Goal: Task Accomplishment & Management: Complete application form

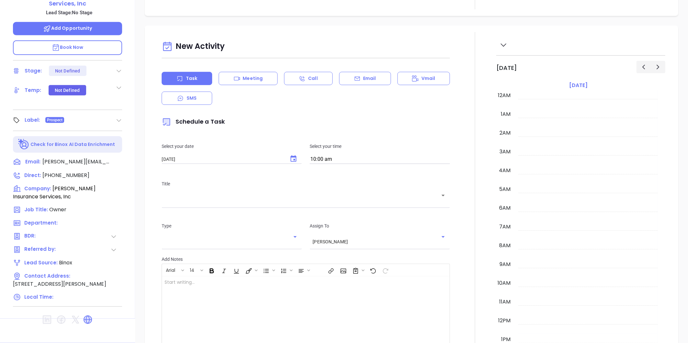
scroll to position [188, 0]
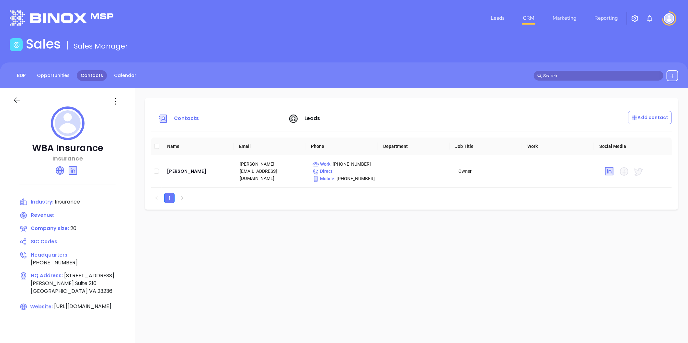
click at [84, 72] on link "Contacts" at bounding box center [92, 75] width 30 height 11
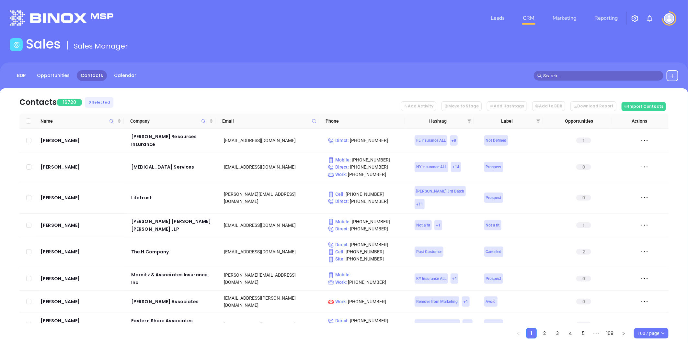
click at [308, 124] on th "Email" at bounding box center [267, 121] width 103 height 15
click at [312, 121] on icon at bounding box center [314, 121] width 5 height 5
paste input "[DOMAIN_NAME]"
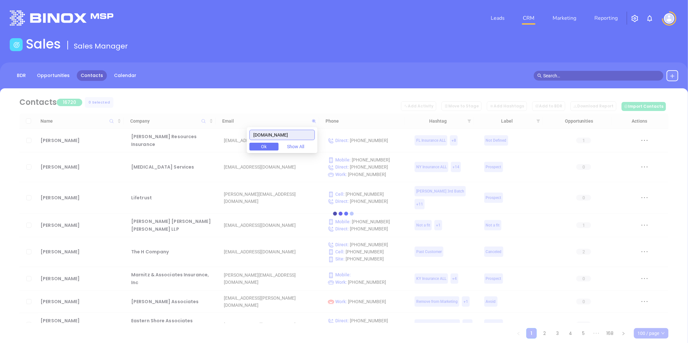
type input "[DOMAIN_NAME]"
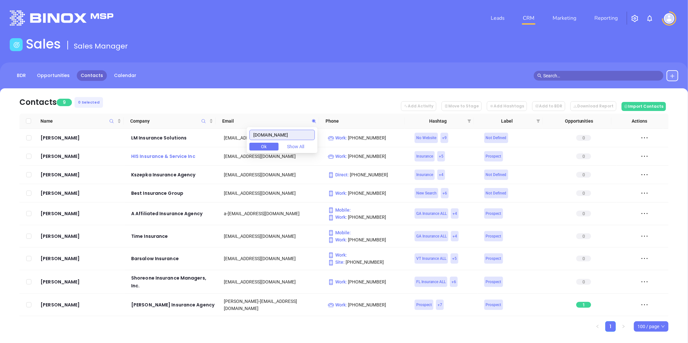
drag, startPoint x: 287, startPoint y: 132, endPoint x: 203, endPoint y: 160, distance: 88.0
click at [203, 160] on body "Leads CRM Marketing Reporting Financial Leads Leads Sales Sales Manager BDR Opp…" at bounding box center [344, 171] width 688 height 343
paste input "[DOMAIN_NAME]"
type input "[DOMAIN_NAME]"
drag, startPoint x: 258, startPoint y: 140, endPoint x: 193, endPoint y: 148, distance: 65.7
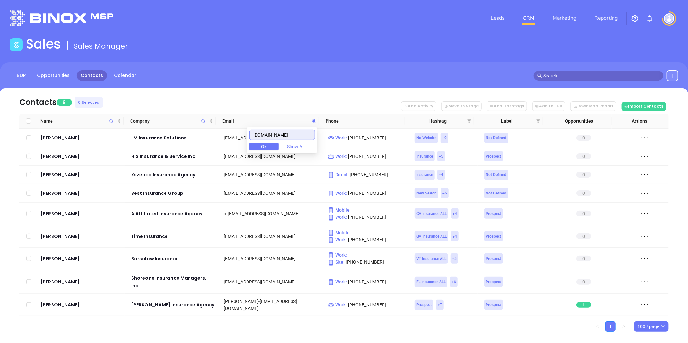
click at [195, 148] on body "Leads CRM Marketing Reporting Financial Leads Leads Sales Sales Manager BDR Opp…" at bounding box center [344, 171] width 688 height 343
click at [672, 74] on icon at bounding box center [672, 76] width 5 height 5
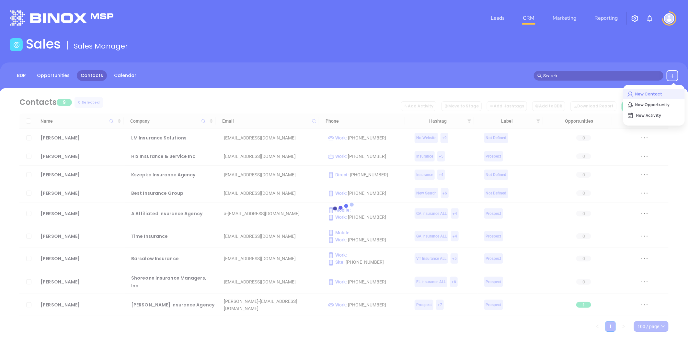
click at [641, 94] on p "New Contact" at bounding box center [654, 94] width 54 height 10
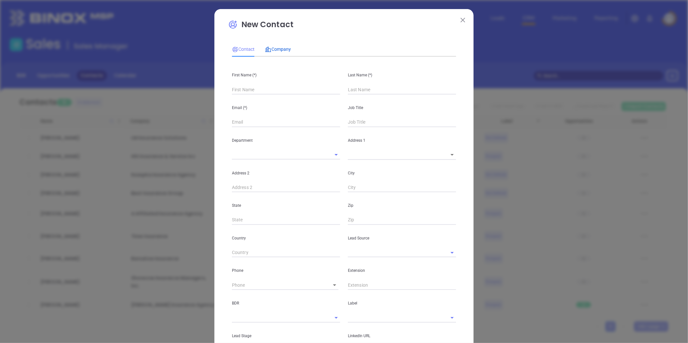
drag, startPoint x: 281, startPoint y: 49, endPoint x: 277, endPoint y: 59, distance: 11.1
click at [281, 49] on span "Company" at bounding box center [278, 49] width 26 height 5
click at [268, 84] on div "Name (*)" at bounding box center [286, 78] width 116 height 33
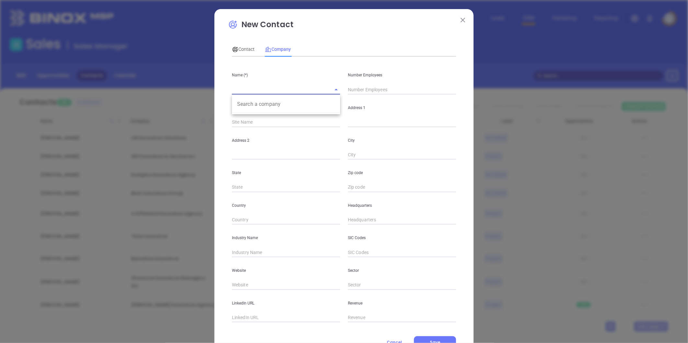
click at [270, 86] on input "text" at bounding box center [277, 89] width 90 height 9
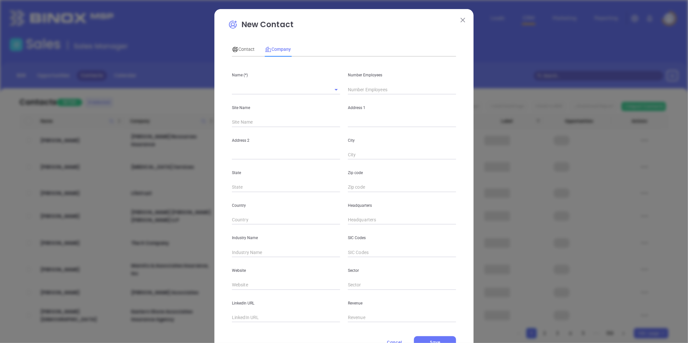
paste input "[PERSON_NAME] Insurance Agency, Inc"
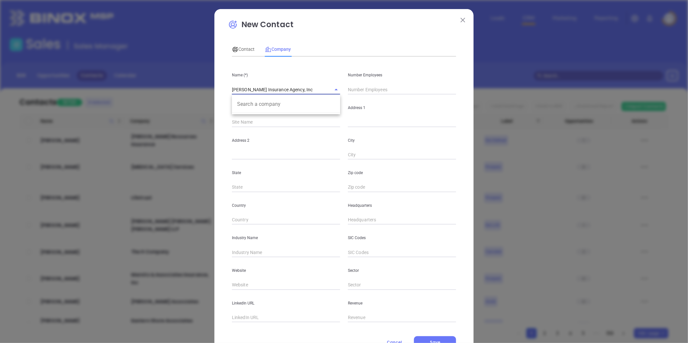
type input "[PERSON_NAME] Insurance Agency, Inc"
click at [361, 85] on input "text" at bounding box center [402, 90] width 108 height 10
type input "5"
click at [344, 119] on div "Address 1" at bounding box center [402, 111] width 116 height 33
click at [348, 119] on input "text" at bounding box center [402, 123] width 108 height 10
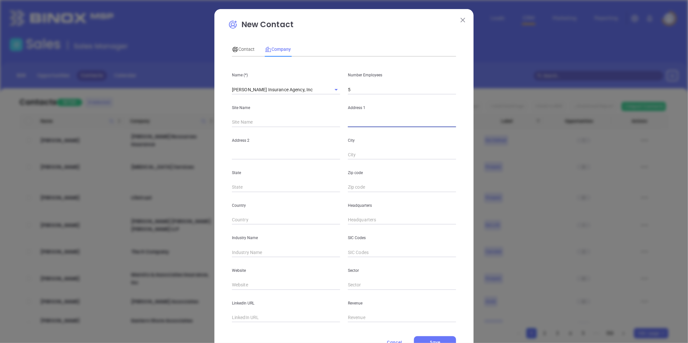
paste input "[STREET_ADDRESS][US_STATE]"
drag, startPoint x: 435, startPoint y: 123, endPoint x: 452, endPoint y: 124, distance: 16.8
click at [452, 124] on input "[STREET_ADDRESS][US_STATE]" at bounding box center [402, 123] width 108 height 10
type input "[STREET_ADDRESS][US_STATE]"
click at [363, 188] on input "text" at bounding box center [402, 188] width 108 height 10
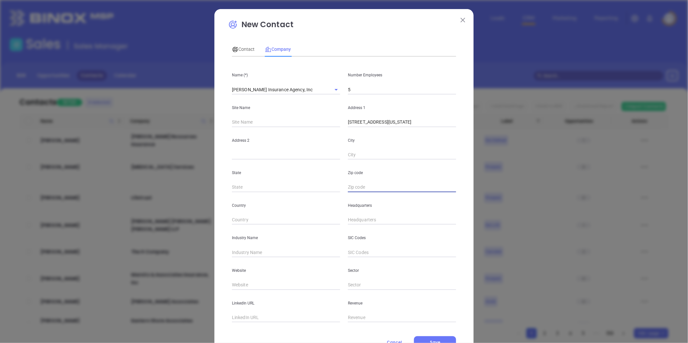
paste input "23237"
type input "23237"
click at [274, 191] on input "text" at bounding box center [286, 188] width 108 height 10
type input "VA"
click at [393, 124] on input "[STREET_ADDRESS][US_STATE]" at bounding box center [402, 123] width 108 height 10
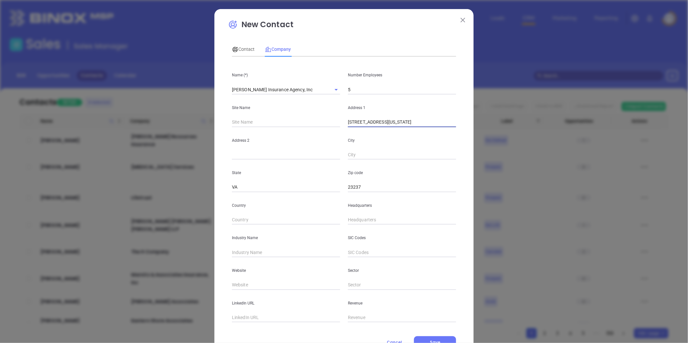
drag, startPoint x: 391, startPoint y: 124, endPoint x: 415, endPoint y: 125, distance: 24.0
click at [415, 125] on input "[STREET_ADDRESS][US_STATE]" at bounding box center [402, 123] width 108 height 10
click at [380, 150] on input "text" at bounding box center [402, 155] width 108 height 10
paste input "Chesterfield"
type input "Chesterfield"
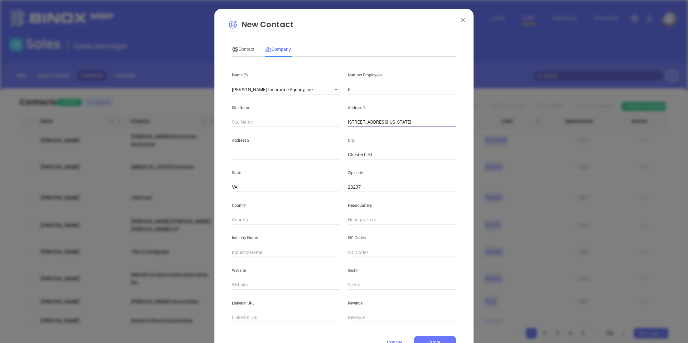
drag, startPoint x: 392, startPoint y: 125, endPoint x: 495, endPoint y: 127, distance: 102.4
click at [495, 127] on div "New Contact Contact Company First Name (*) Last Name (*) Email (*) Job Title De…" at bounding box center [344, 171] width 688 height 343
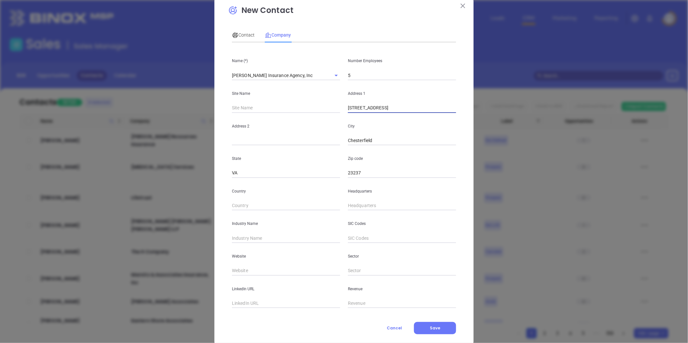
scroll to position [28, 0]
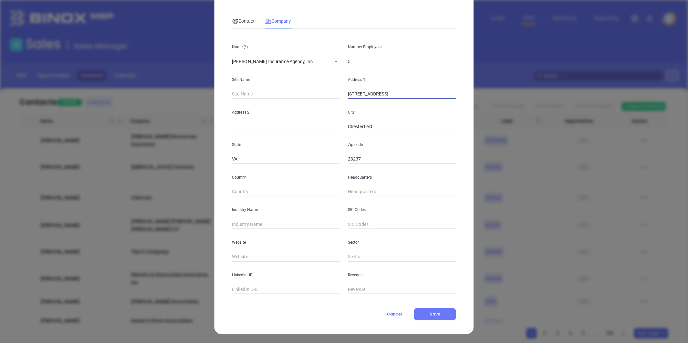
type input "[STREET_ADDRESS]"
type input "( ) -"
click at [354, 189] on input "( ) -" at bounding box center [402, 192] width 108 height 10
type input "( ) -"
paste input "804) 743-7371"
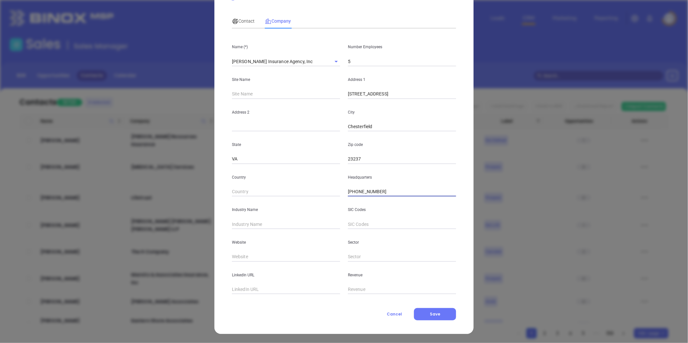
type input "[PHONE_NUMBER]"
click at [237, 222] on input "text" at bounding box center [286, 225] width 108 height 10
type input "Insurance"
click at [240, 252] on input "text" at bounding box center [286, 257] width 108 height 10
paste input "[URL][DOMAIN_NAME]"
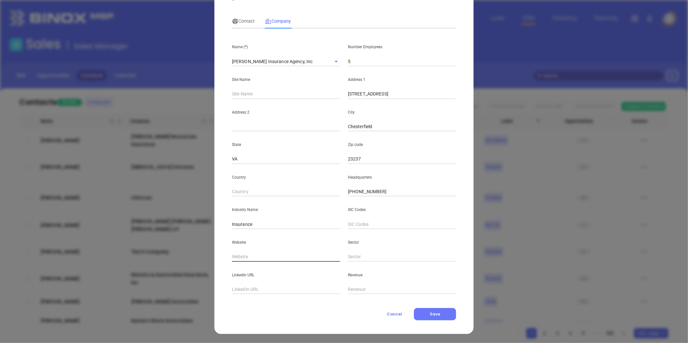
type input "[URL][DOMAIN_NAME]"
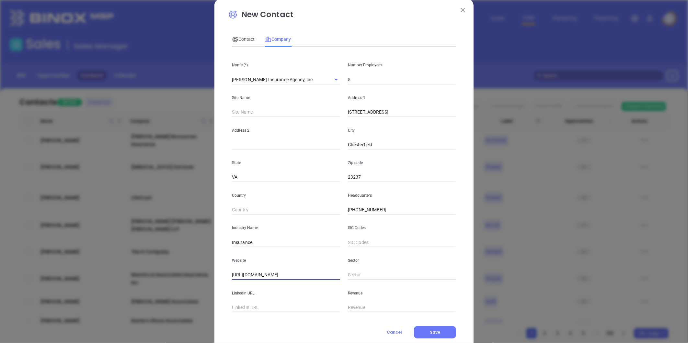
scroll to position [0, 0]
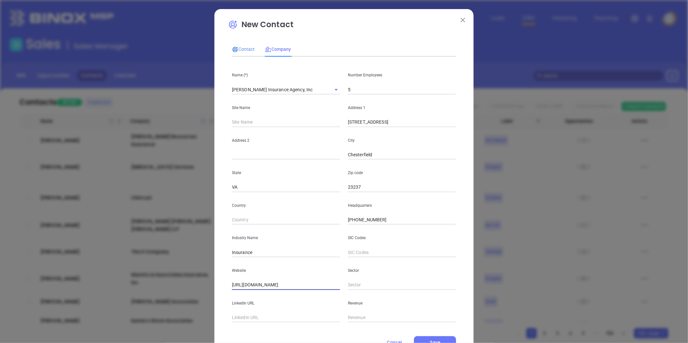
click at [242, 53] on div "Contact" at bounding box center [243, 49] width 23 height 7
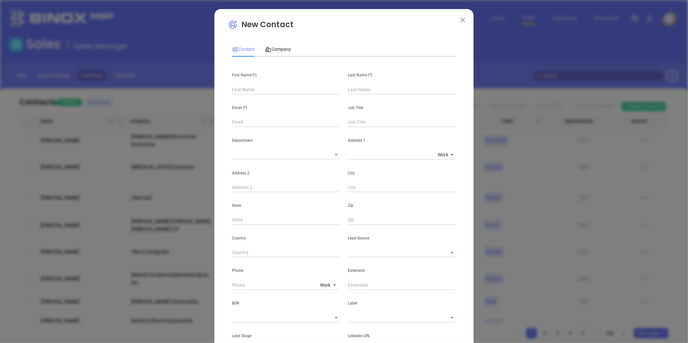
click at [265, 89] on input "text" at bounding box center [286, 90] width 108 height 10
paste input "[PERSON_NAME]"
drag, startPoint x: 247, startPoint y: 91, endPoint x: 278, endPoint y: 86, distance: 31.9
click at [276, 85] on input "[PERSON_NAME]" at bounding box center [286, 90] width 108 height 10
type input "[PERSON_NAME]"
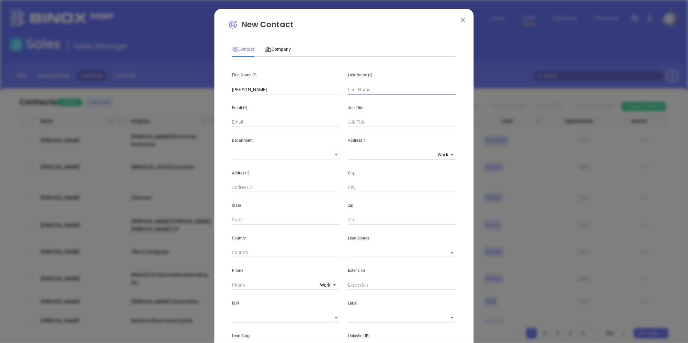
click at [357, 89] on input "text" at bounding box center [402, 90] width 108 height 10
paste input "[PERSON_NAME]"
type input "[PERSON_NAME]"
drag, startPoint x: 271, startPoint y: 89, endPoint x: 248, endPoint y: 96, distance: 24.0
click at [248, 96] on div "First Name (*) [PERSON_NAME] Last Name (*) [PERSON_NAME] Email (*) Job Title De…" at bounding box center [344, 241] width 224 height 359
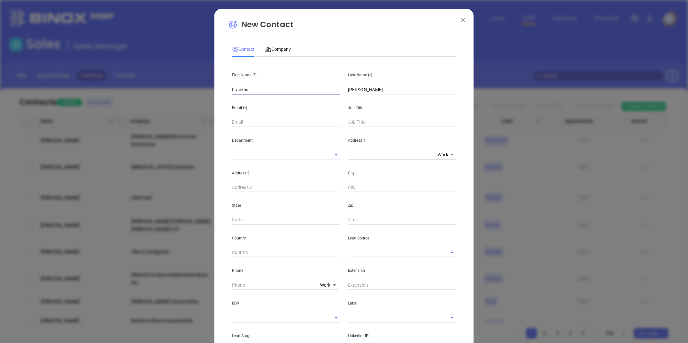
type input "Franklin"
click at [354, 121] on input "text" at bounding box center [402, 123] width 108 height 10
paste input "Principal Agent"
type input "Principal Agent"
click at [263, 125] on input "text" at bounding box center [286, 123] width 108 height 10
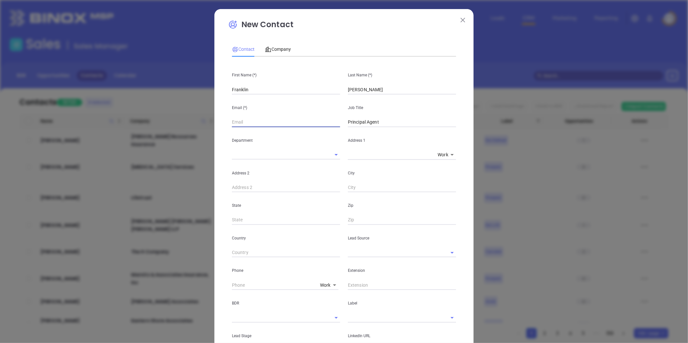
paste input "[EMAIL_ADDRESS][DOMAIN_NAME]"
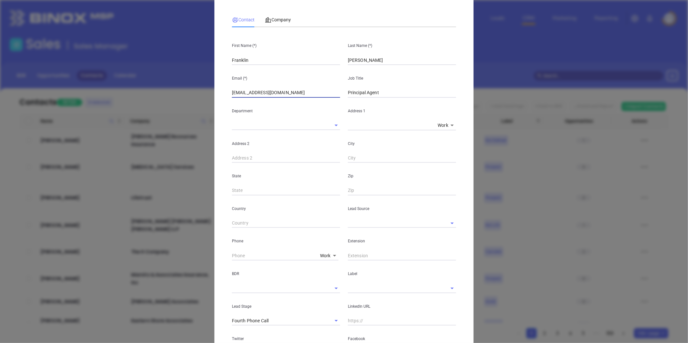
scroll to position [36, 0]
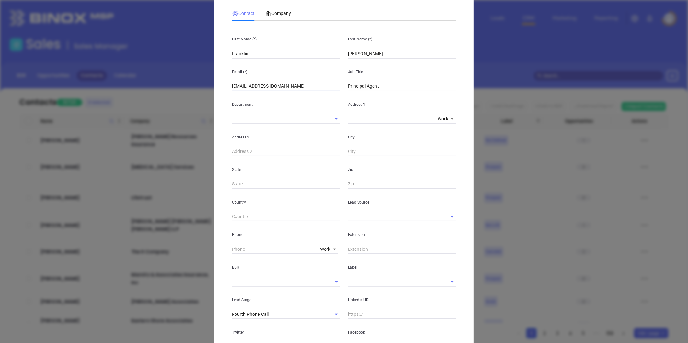
click at [232, 86] on input "[EMAIL_ADDRESS][DOMAIN_NAME]" at bounding box center [286, 87] width 108 height 10
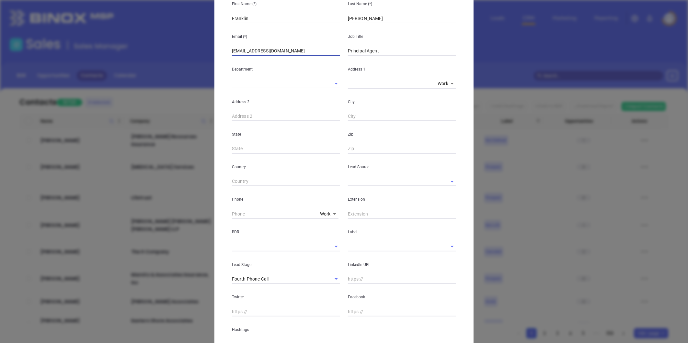
scroll to position [108, 0]
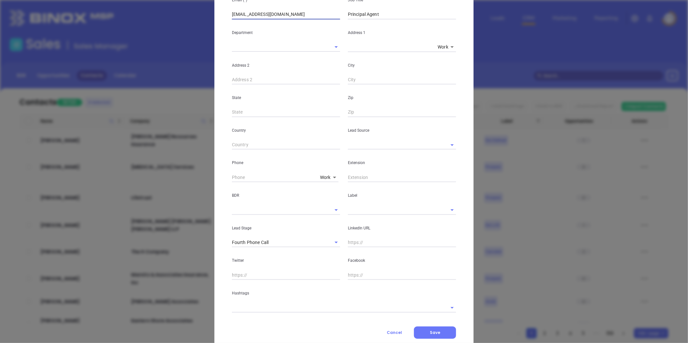
type input "[EMAIL_ADDRESS][DOMAIN_NAME]"
click at [365, 139] on div "Lead Source" at bounding box center [402, 133] width 116 height 33
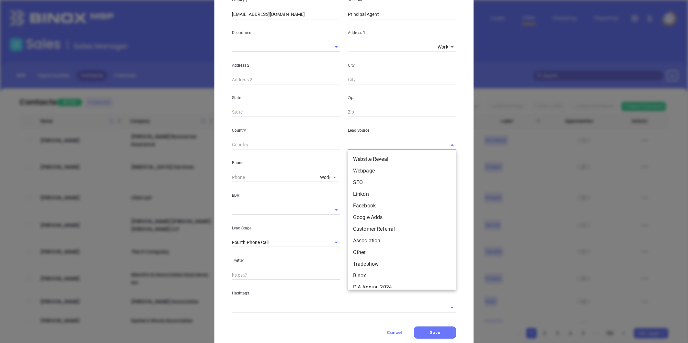
click at [365, 141] on input "text" at bounding box center [393, 144] width 90 height 9
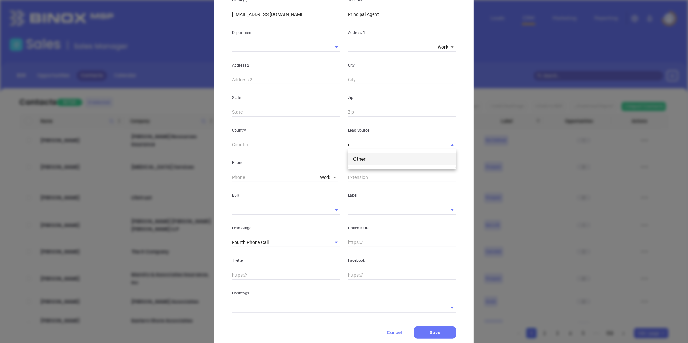
click at [365, 164] on li "Other" at bounding box center [402, 160] width 108 height 12
type input "Other"
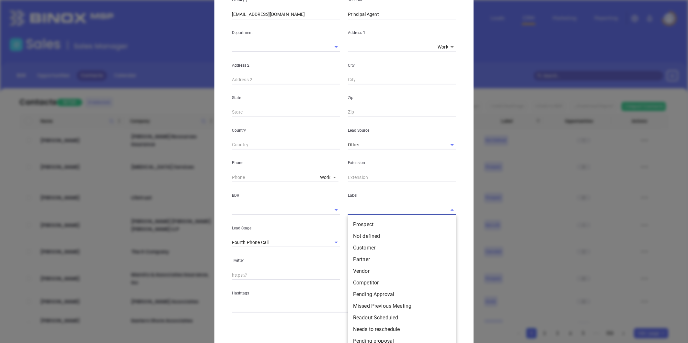
click at [358, 211] on input "text" at bounding box center [393, 209] width 90 height 9
click at [355, 224] on li "Prospect" at bounding box center [402, 225] width 108 height 12
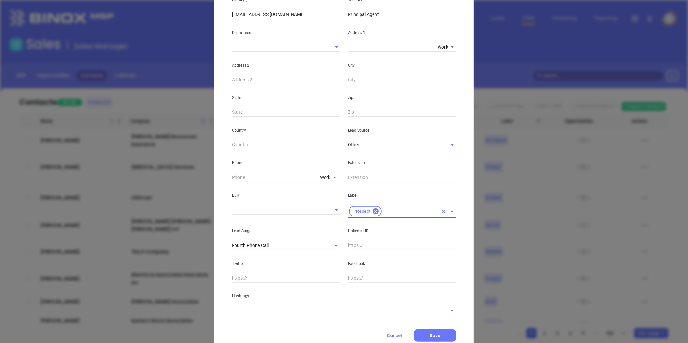
scroll to position [129, 0]
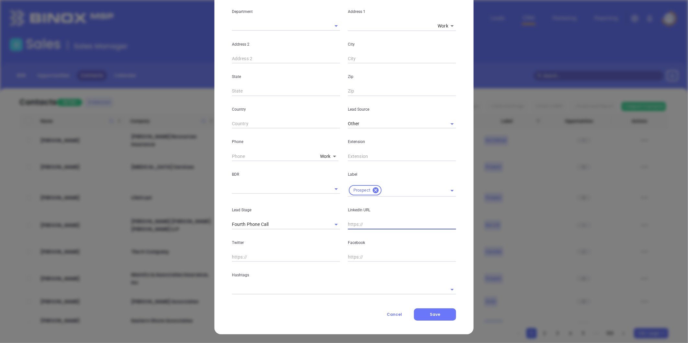
click at [358, 226] on input "text" at bounding box center [402, 225] width 108 height 10
paste input "[DOMAIN_NAME][URL][PERSON_NAME]"
type input "[DOMAIN_NAME][URL][PERSON_NAME]"
click at [279, 293] on input "text" at bounding box center [335, 289] width 206 height 9
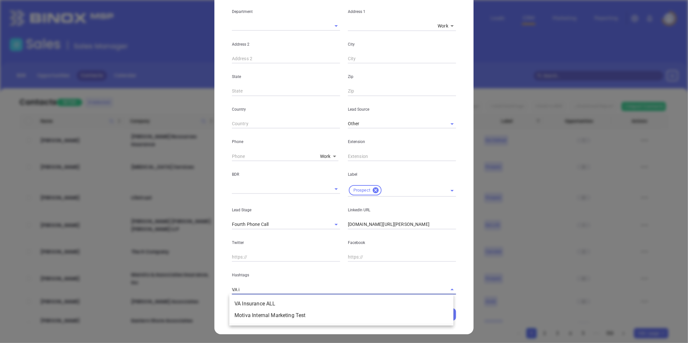
type input "VA in"
click at [281, 303] on li "VA Insurance ALL" at bounding box center [341, 304] width 224 height 12
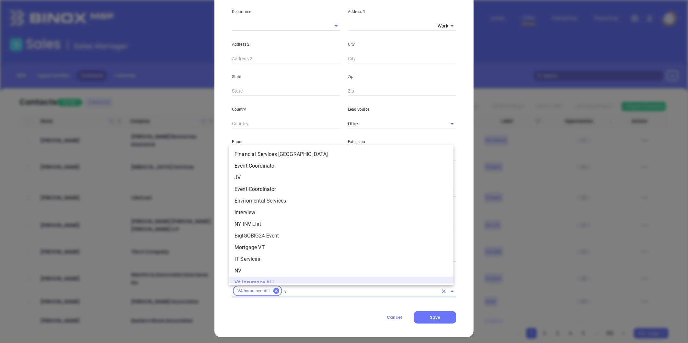
scroll to position [6, 0]
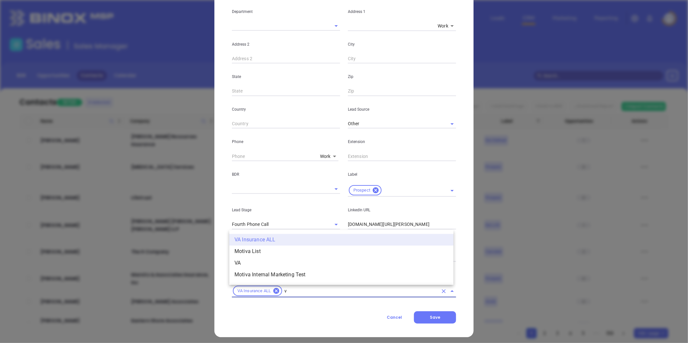
type input "va"
click at [241, 264] on li "VA" at bounding box center [341, 264] width 224 height 12
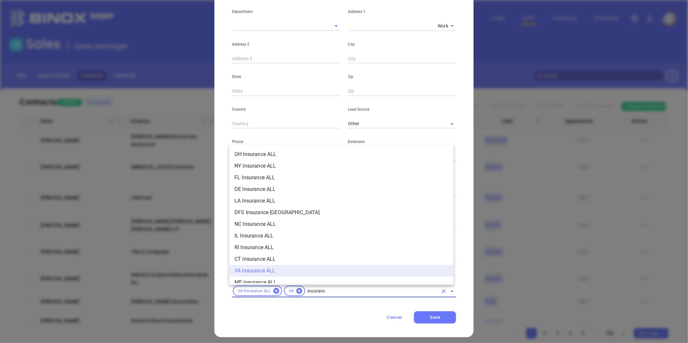
type input "insurance"
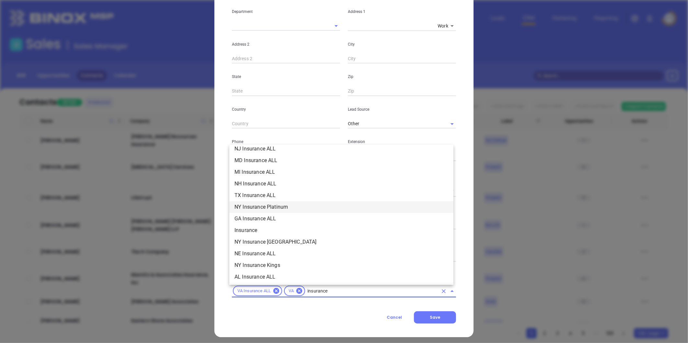
scroll to position [192, 0]
click at [261, 230] on li "Insurance" at bounding box center [341, 230] width 224 height 12
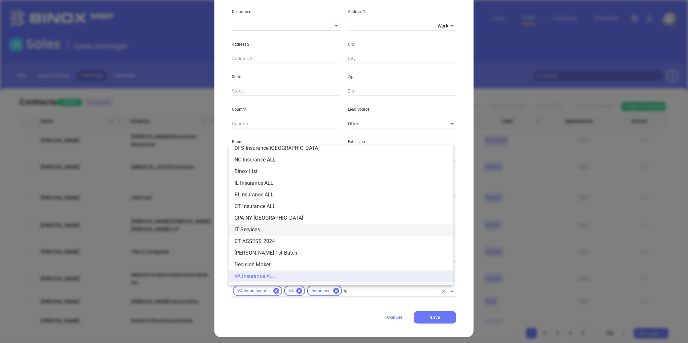
scroll to position [0, 0]
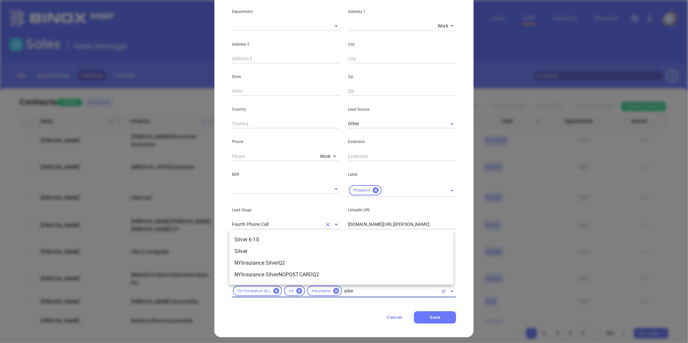
type input "silver"
click at [274, 241] on li "Silver 6-10" at bounding box center [341, 240] width 224 height 12
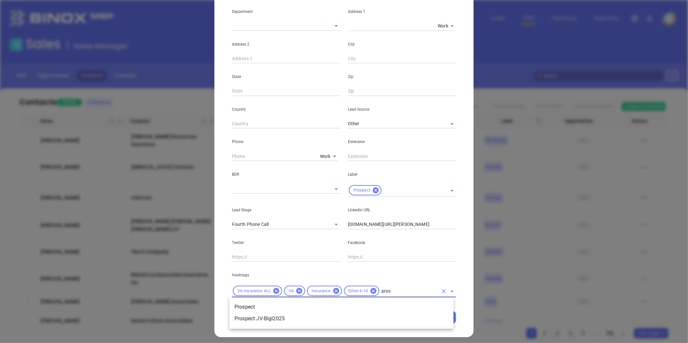
type input "prosp"
click at [259, 306] on li "Prospect" at bounding box center [341, 308] width 224 height 12
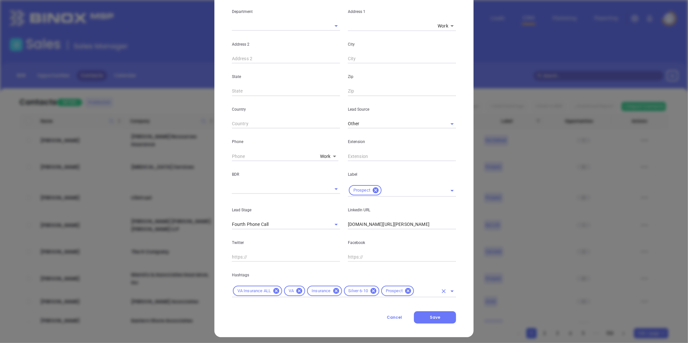
click at [421, 295] on input "text" at bounding box center [426, 291] width 23 height 8
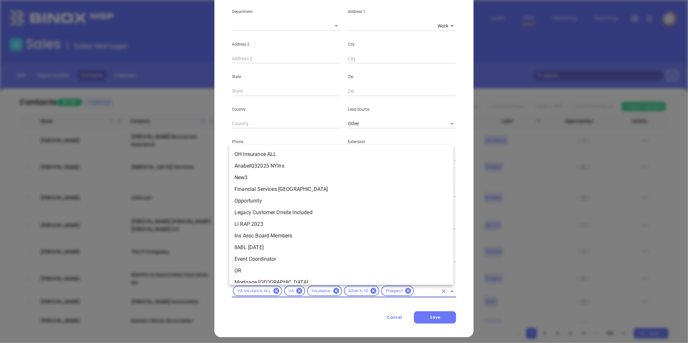
scroll to position [764, 0]
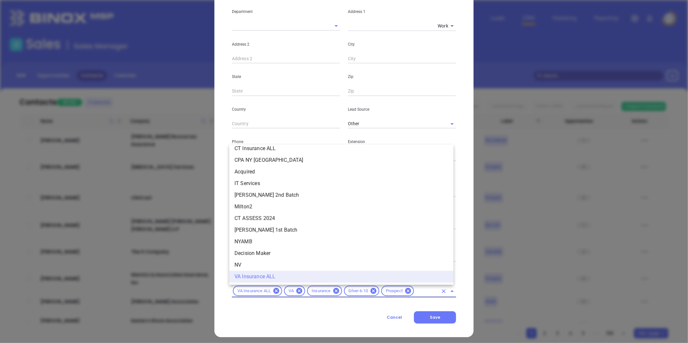
click at [421, 294] on input "text" at bounding box center [426, 291] width 23 height 8
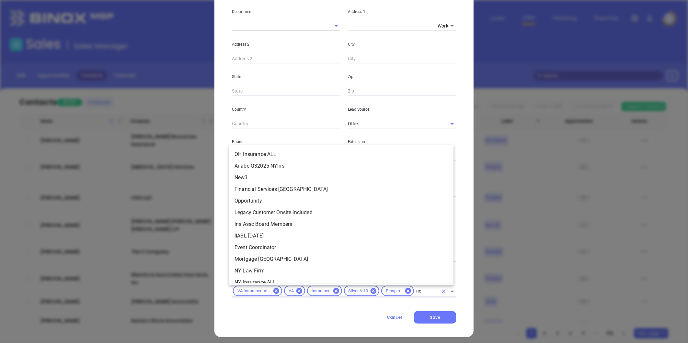
scroll to position [0, 0]
type input "new"
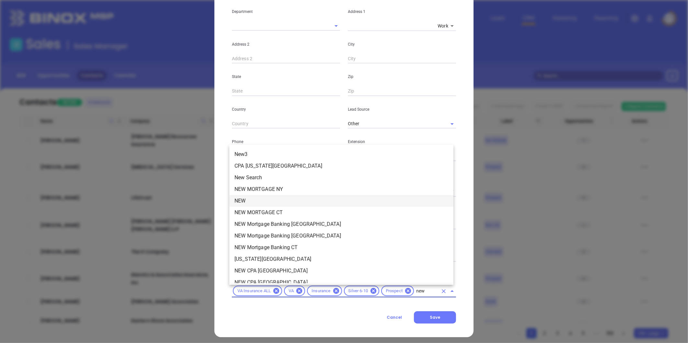
click at [251, 198] on li "NEW" at bounding box center [341, 201] width 224 height 12
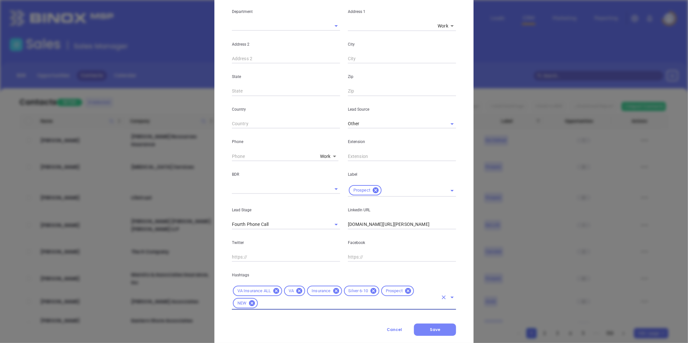
click at [437, 332] on button "Save" at bounding box center [435, 330] width 42 height 12
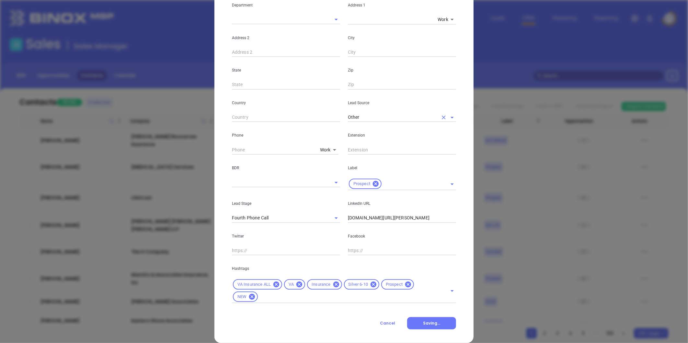
scroll to position [144, 0]
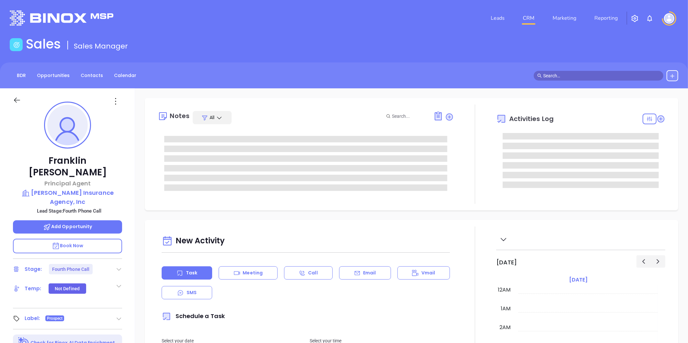
type input "[PERSON_NAME]"
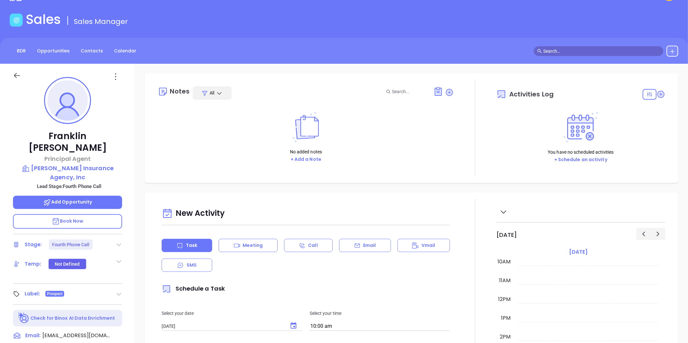
scroll to position [36, 0]
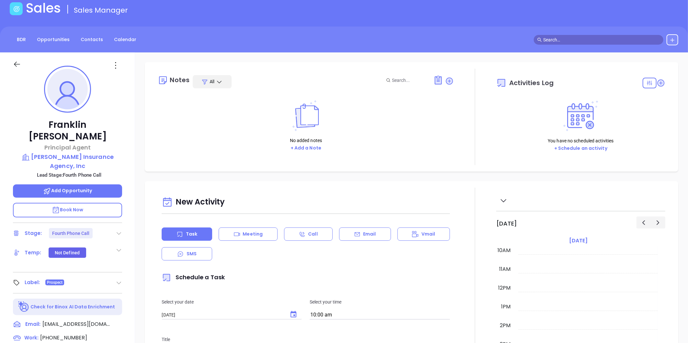
click at [121, 228] on div "Stage: Fourth Phone Call" at bounding box center [67, 233] width 109 height 10
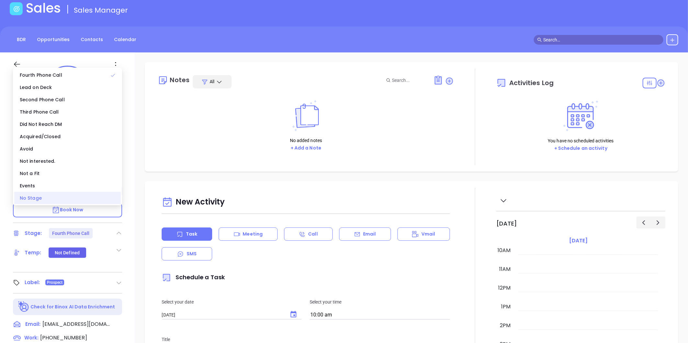
click at [91, 203] on div "No Stage" at bounding box center [67, 198] width 107 height 12
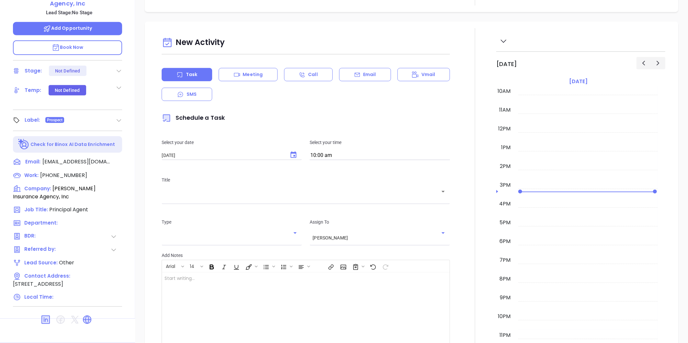
scroll to position [91, 0]
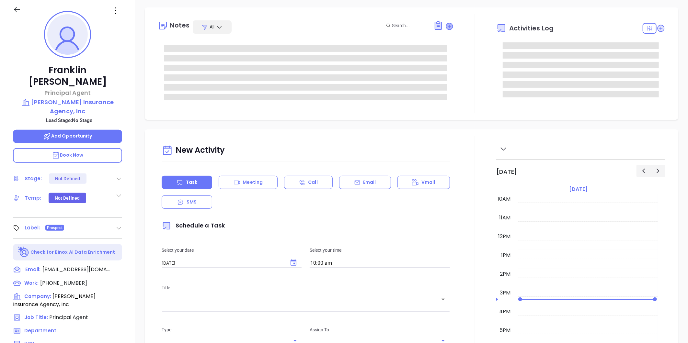
click at [448, 25] on icon at bounding box center [449, 26] width 6 height 6
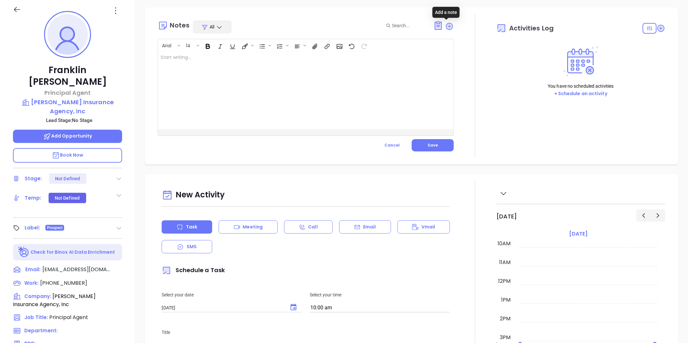
click at [317, 99] on div at bounding box center [295, 91] width 275 height 78
click at [417, 147] on button "Save" at bounding box center [433, 145] width 42 height 12
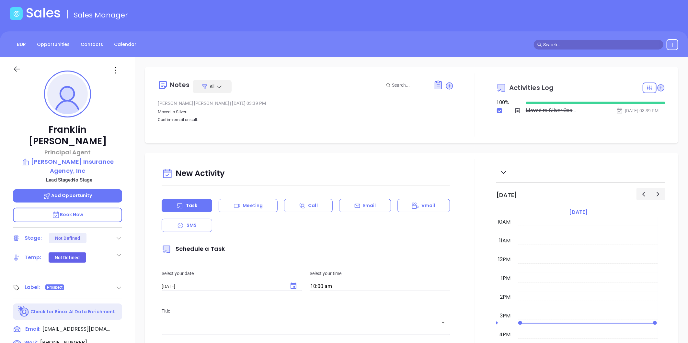
scroll to position [0, 0]
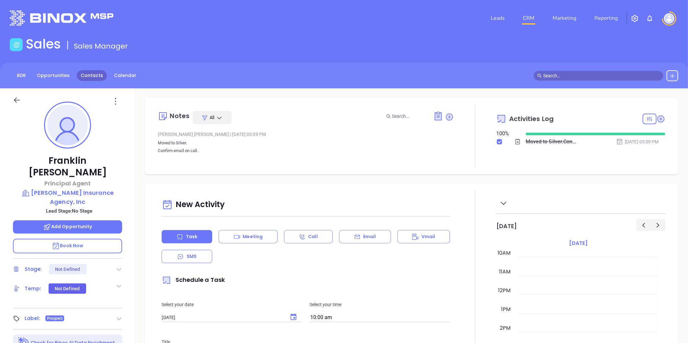
click at [85, 76] on link "Contacts" at bounding box center [92, 75] width 30 height 11
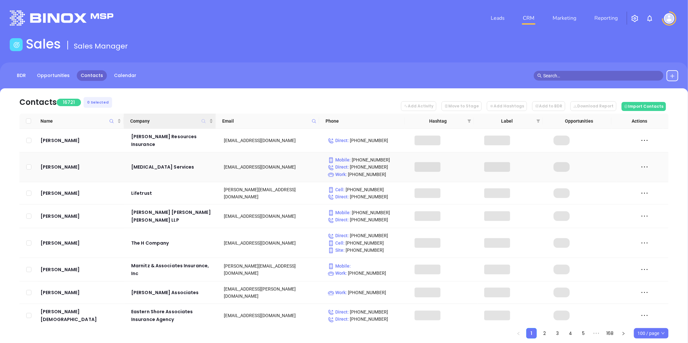
click at [202, 120] on icon "Company" at bounding box center [203, 121] width 4 height 4
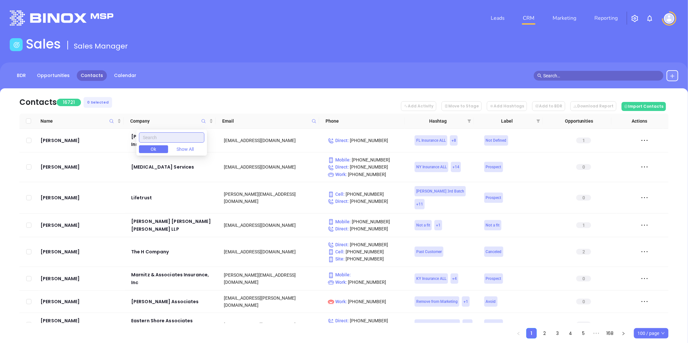
paste input "[PERSON_NAME] & [PERSON_NAME]"
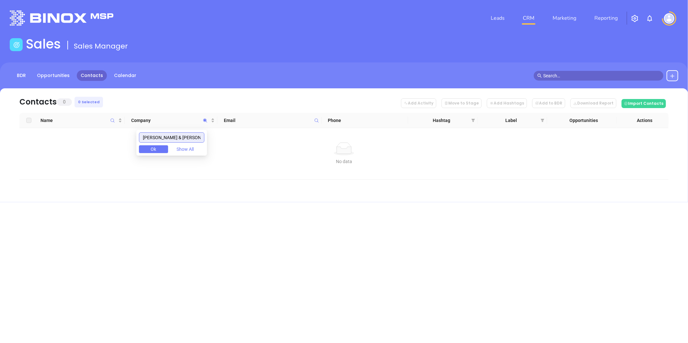
click at [148, 139] on input "[PERSON_NAME] & [PERSON_NAME]" at bounding box center [171, 137] width 65 height 10
type input "[PERSON_NAME] & [PERSON_NAME]"
drag, startPoint x: 147, startPoint y: 138, endPoint x: 221, endPoint y: 131, distance: 74.2
click at [221, 131] on body "Leads CRM Marketing Reporting Financial Leads Leads Sales Sales Manager BDR Opp…" at bounding box center [344, 171] width 688 height 343
click at [318, 119] on icon at bounding box center [316, 120] width 5 height 5
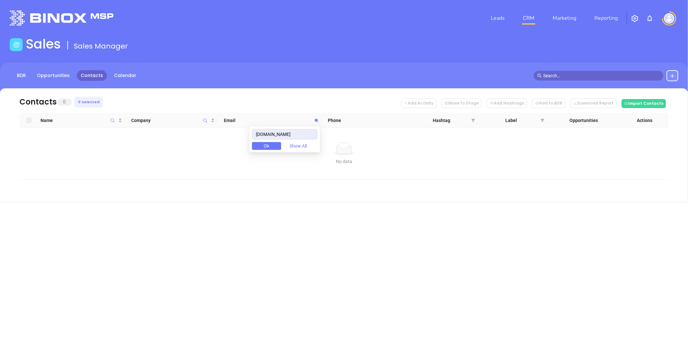
drag, startPoint x: 304, startPoint y: 134, endPoint x: 188, endPoint y: 159, distance: 117.9
click at [199, 151] on body "Leads CRM Marketing Reporting Financial Leads Leads Sales Sales Manager BDR Opp…" at bounding box center [344, 171] width 688 height 343
type input "[DOMAIN_NAME]"
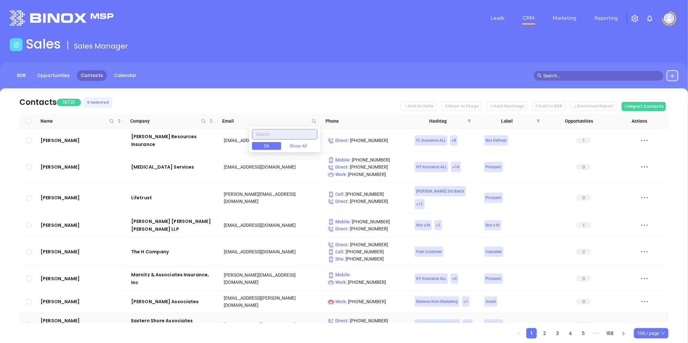
paste input "[DOMAIN_NAME]"
type input "[DOMAIN_NAME]"
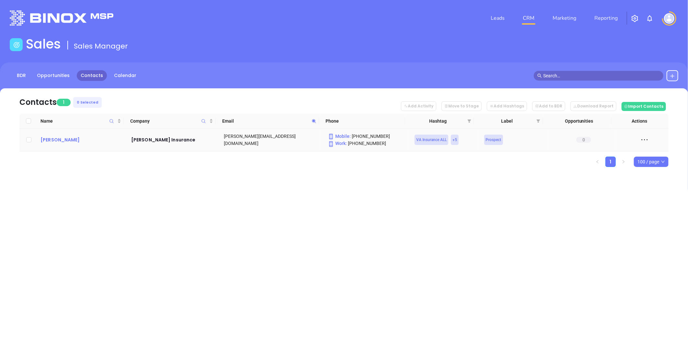
click at [56, 138] on div "[PERSON_NAME]" at bounding box center [81, 140] width 82 height 8
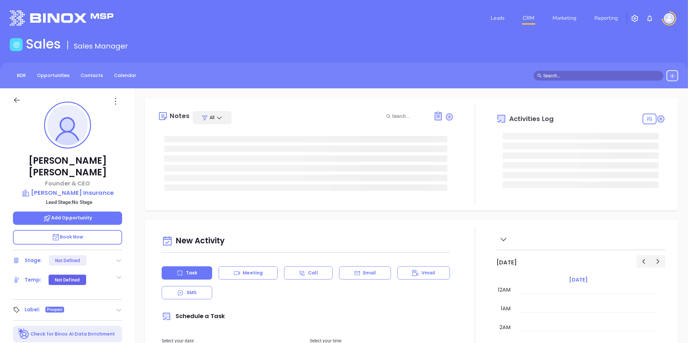
type input "[DATE]"
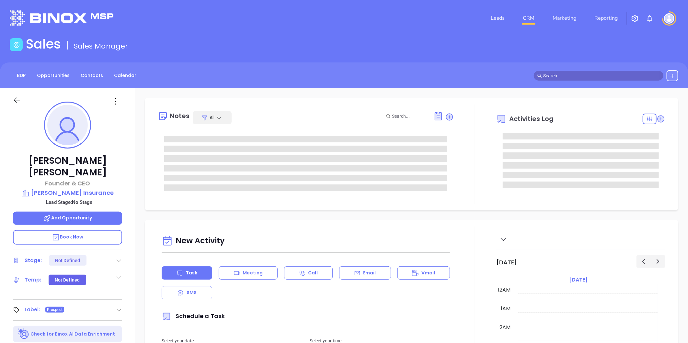
scroll to position [188, 0]
type input "[PERSON_NAME]"
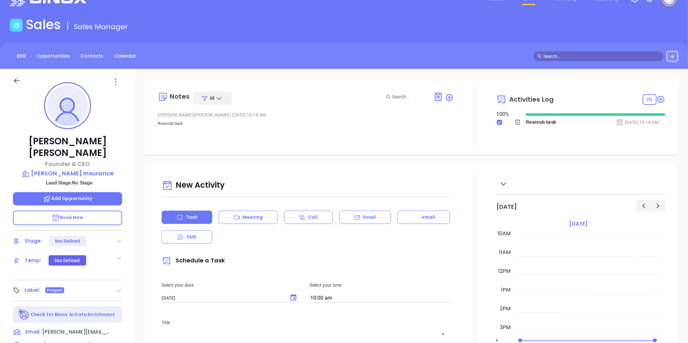
scroll to position [0, 0]
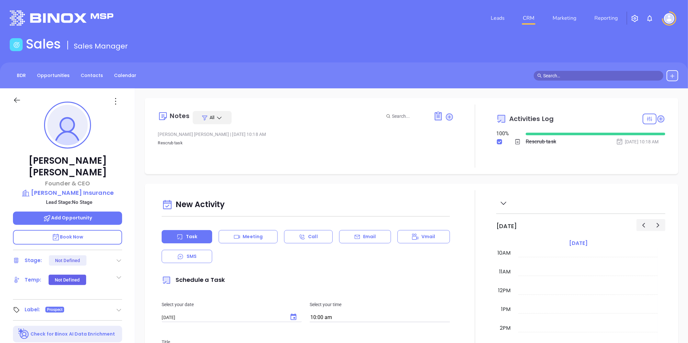
click at [100, 81] on div "BDR Opportunities Contacts Calendar" at bounding box center [344, 76] width 688 height 26
click at [97, 77] on link "Contacts" at bounding box center [92, 75] width 30 height 11
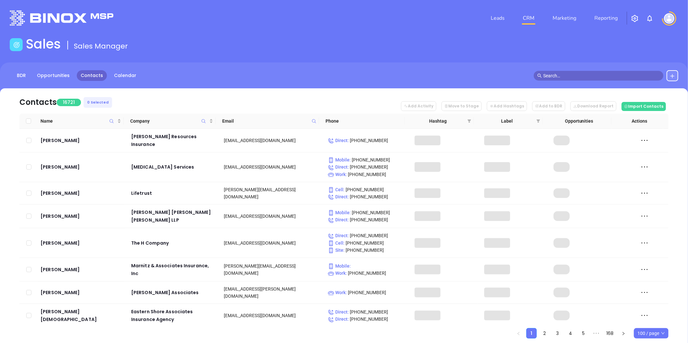
click at [313, 119] on icon at bounding box center [314, 121] width 5 height 5
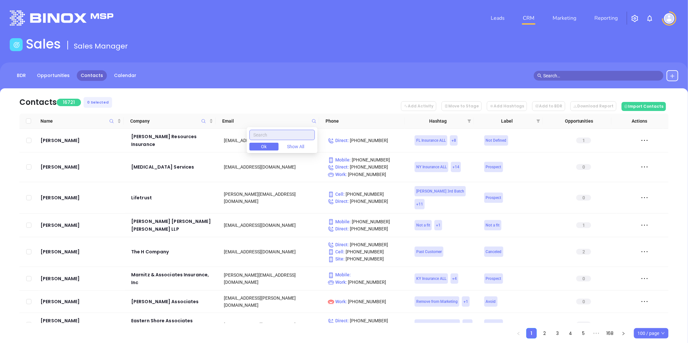
paste input "[DOMAIN_NAME]"
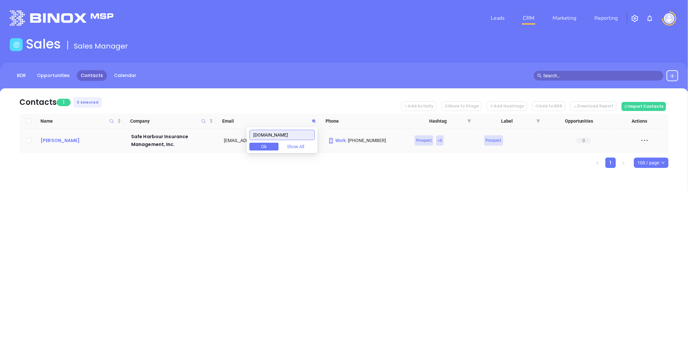
type input "[DOMAIN_NAME]"
click at [63, 144] on div "[PERSON_NAME]" at bounding box center [81, 141] width 82 height 8
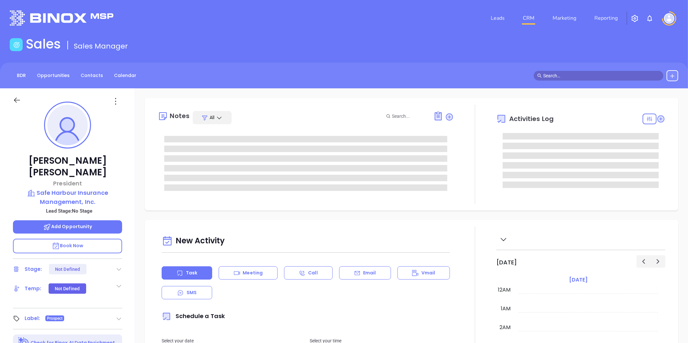
type input "[DATE]"
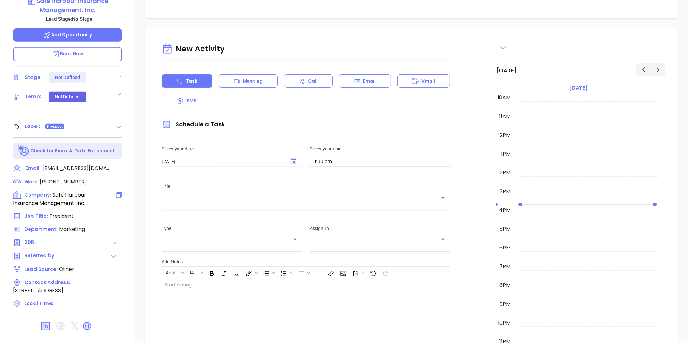
scroll to position [199, 0]
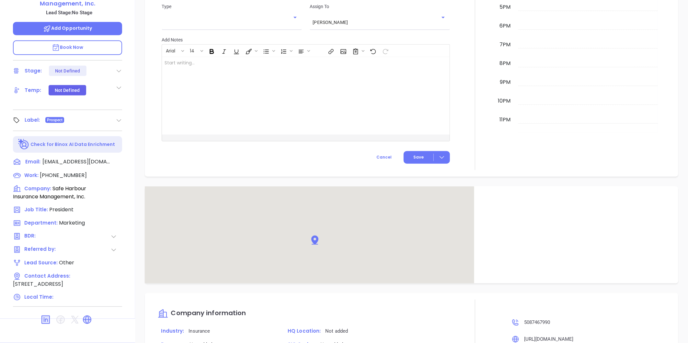
type input "[PERSON_NAME]"
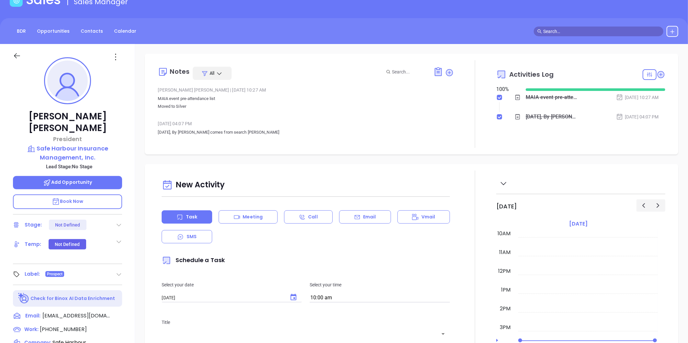
scroll to position [0, 0]
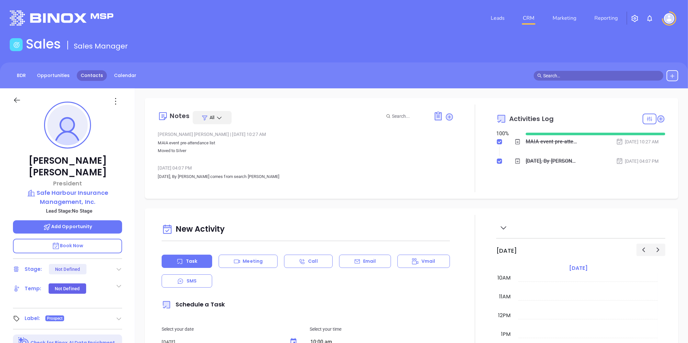
click at [87, 75] on link "Contacts" at bounding box center [92, 75] width 30 height 11
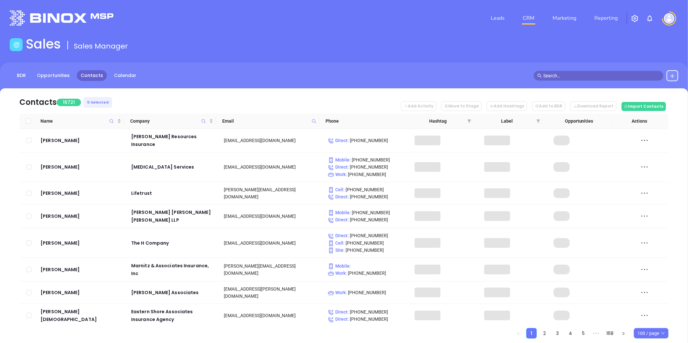
click at [311, 117] on span at bounding box center [313, 121] width 7 height 10
click at [312, 119] on icon at bounding box center [314, 121] width 5 height 5
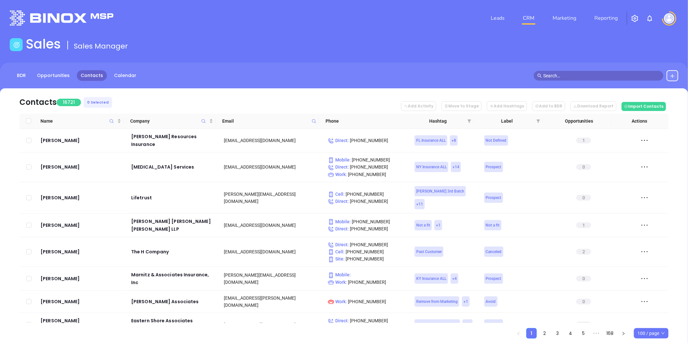
click at [315, 121] on icon at bounding box center [314, 121] width 5 height 5
paste input "[DOMAIN_NAME]"
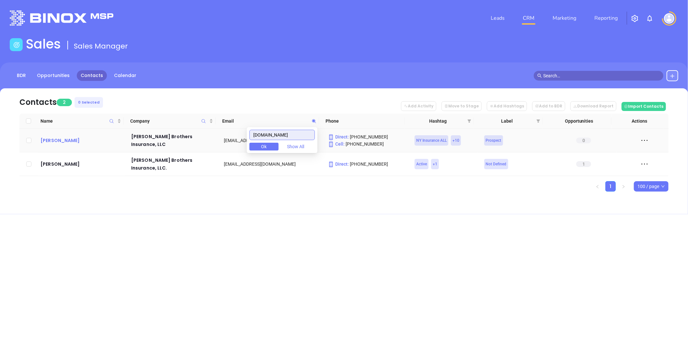
type input "[DOMAIN_NAME]"
click at [74, 141] on div "[PERSON_NAME]" at bounding box center [81, 141] width 82 height 8
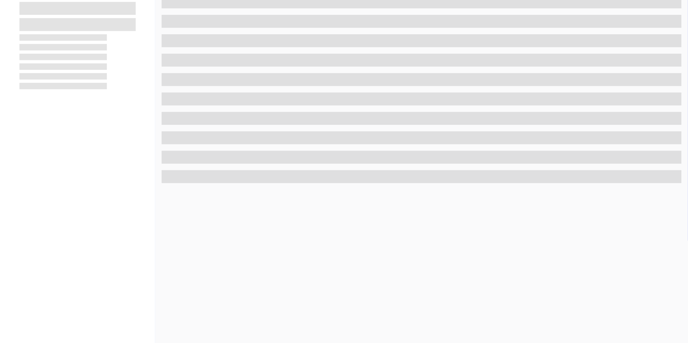
scroll to position [199, 0]
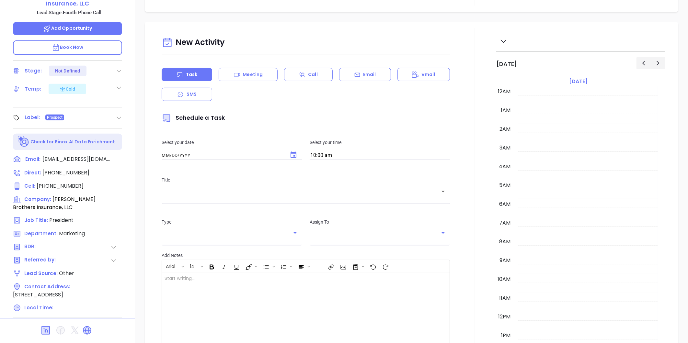
type input "[DATE]"
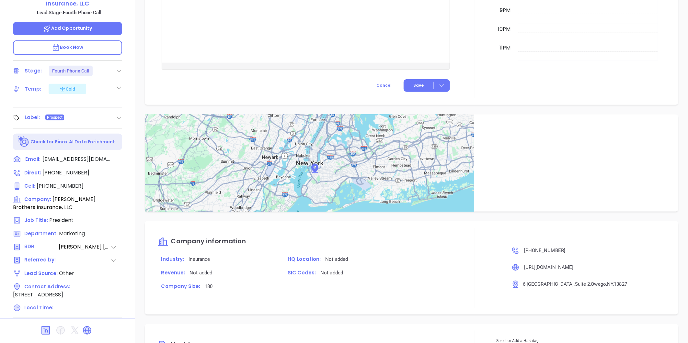
scroll to position [370, 0]
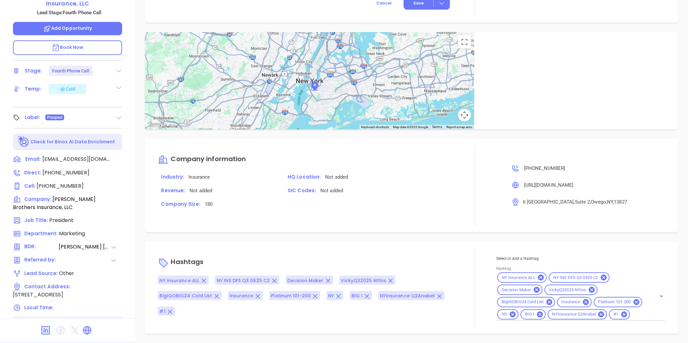
type input "[PERSON_NAME]"
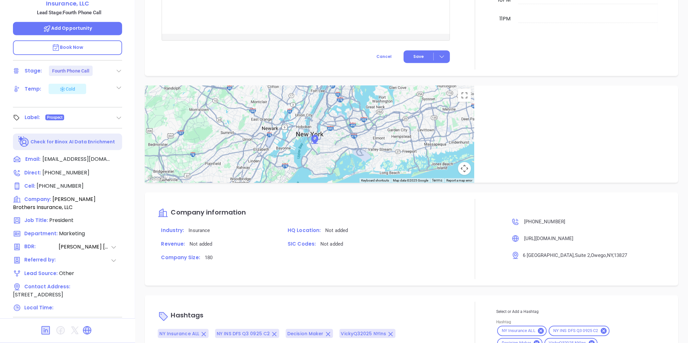
click at [83, 326] on icon at bounding box center [87, 331] width 10 height 10
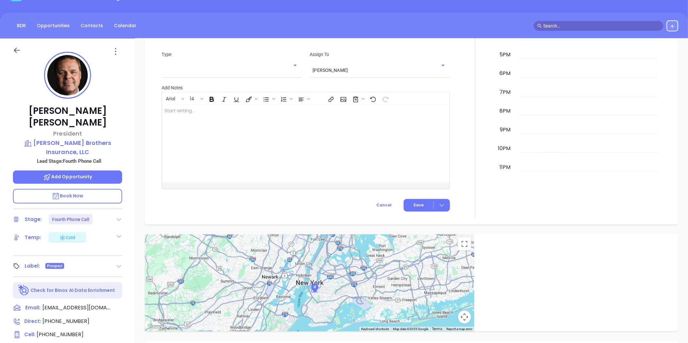
scroll to position [18, 0]
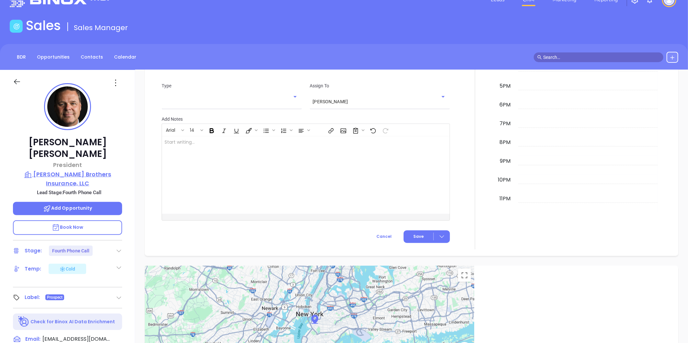
click at [64, 170] on p "[PERSON_NAME] Brothers Insurance, LLC" at bounding box center [67, 179] width 109 height 18
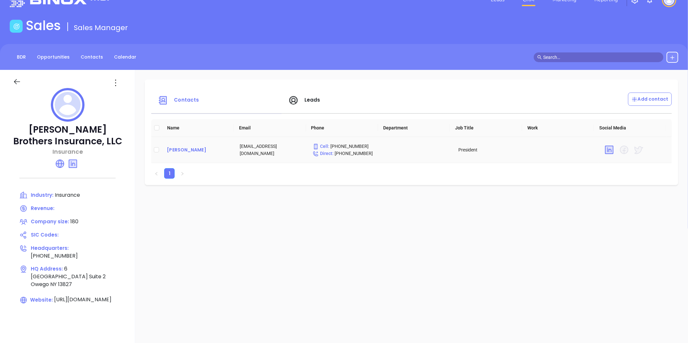
click at [177, 148] on div "[PERSON_NAME]" at bounding box center [198, 150] width 63 height 8
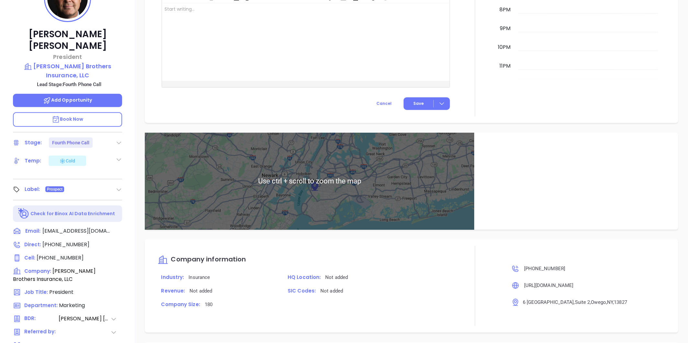
scroll to position [370, 0]
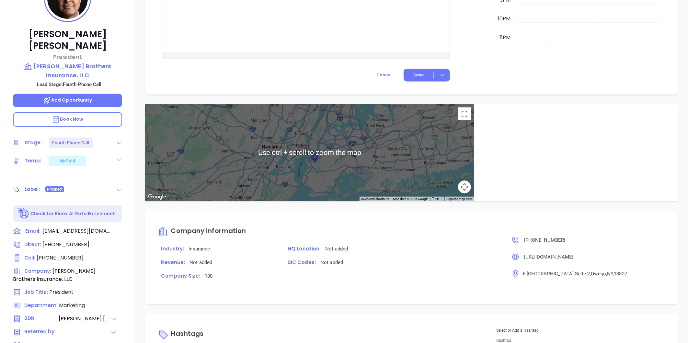
type input "[PERSON_NAME]"
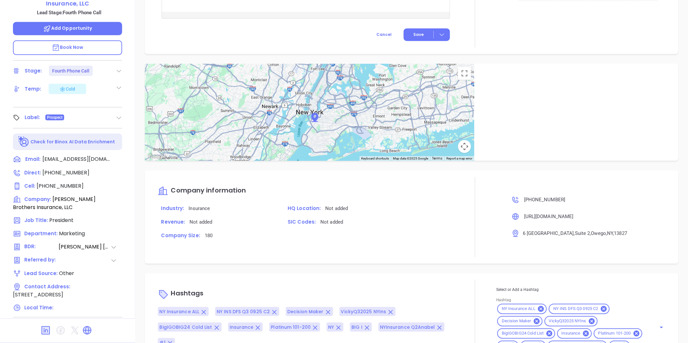
scroll to position [423, 0]
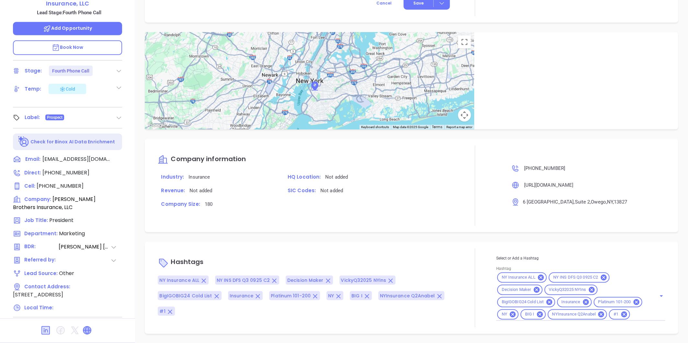
click at [87, 327] on icon at bounding box center [87, 331] width 8 height 8
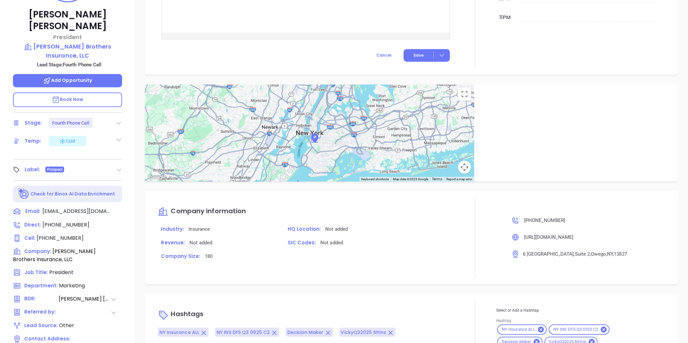
scroll to position [127, 0]
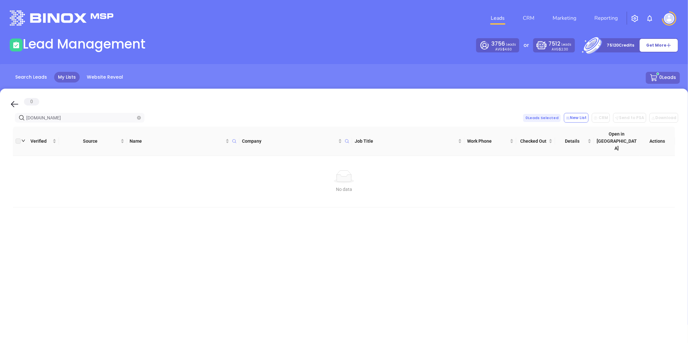
drag, startPoint x: 142, startPoint y: 118, endPoint x: 144, endPoint y: 115, distance: 3.7
click at [142, 118] on span "[DOMAIN_NAME]" at bounding box center [80, 118] width 130 height 10
click at [144, 115] on div "[DOMAIN_NAME] 0 Leads Selected New List CRM Send to PSA Download Download2" at bounding box center [344, 118] width 669 height 10
click at [141, 117] on icon "close-circle" at bounding box center [139, 118] width 4 height 4
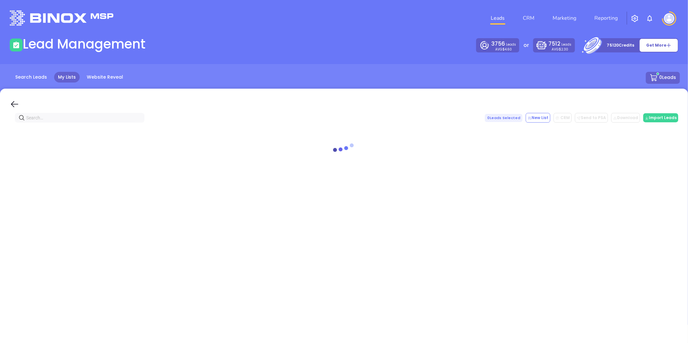
paste input "[DOMAIN_NAME]"
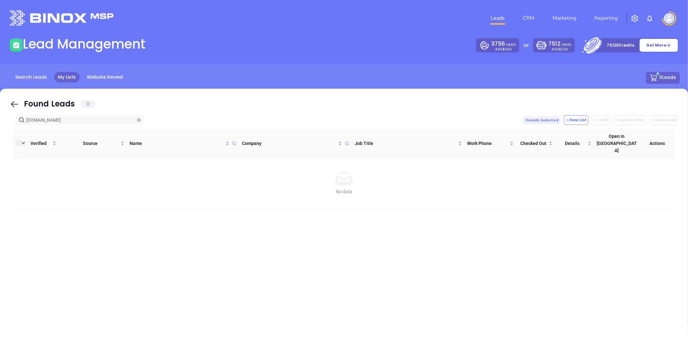
type input "comcast.net"
click at [138, 116] on icon "close-circle" at bounding box center [139, 118] width 4 height 4
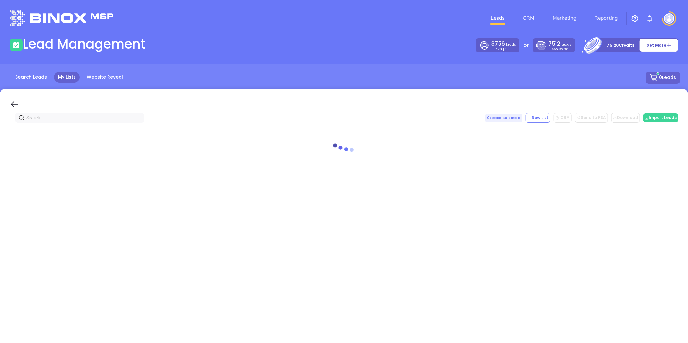
paste input "pdsinsurance.com"
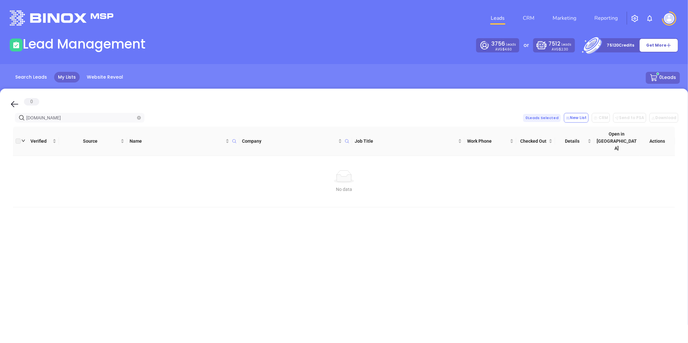
type input "pdsinsurance.com"
